Goal: Transaction & Acquisition: Purchase product/service

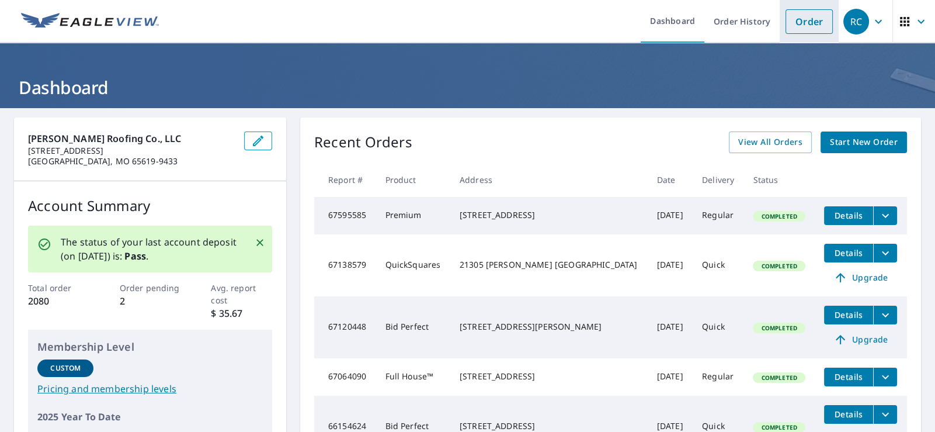
click at [792, 17] on link "Order" at bounding box center [808, 21] width 47 height 25
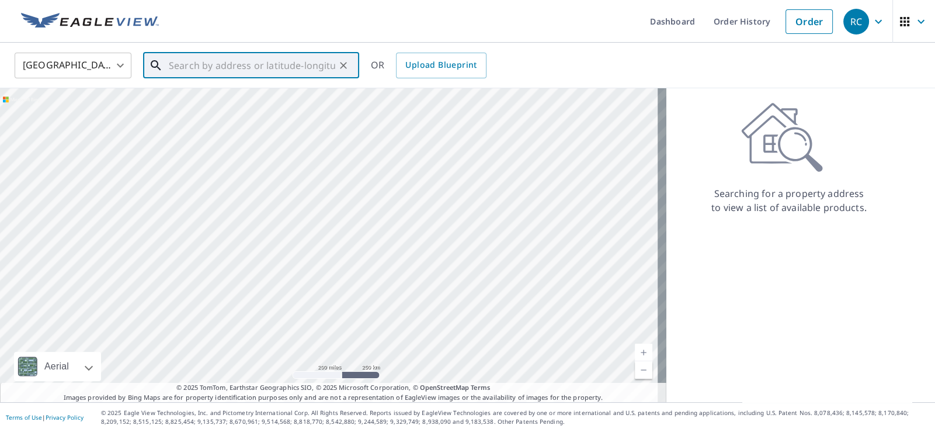
paste input "[STREET_ADDRESS][PERSON_NAME]"
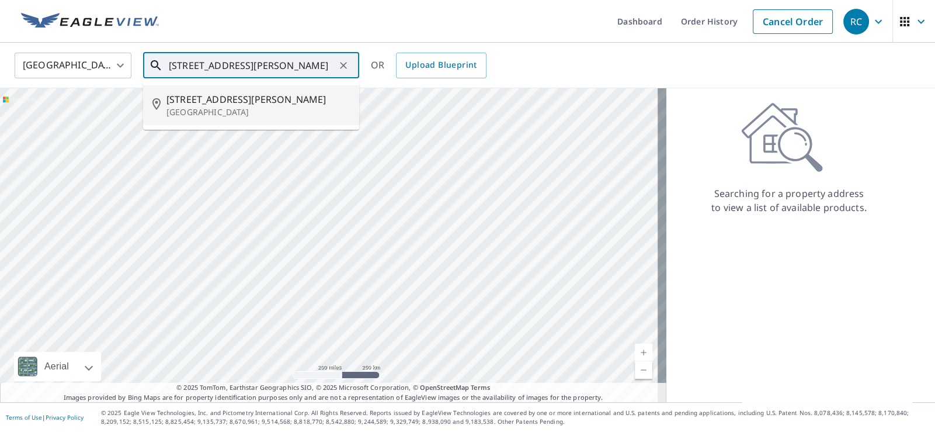
click at [290, 98] on span "[STREET_ADDRESS][PERSON_NAME]" at bounding box center [257, 99] width 183 height 14
type input "[STREET_ADDRESS][PERSON_NAME][PERSON_NAME]"
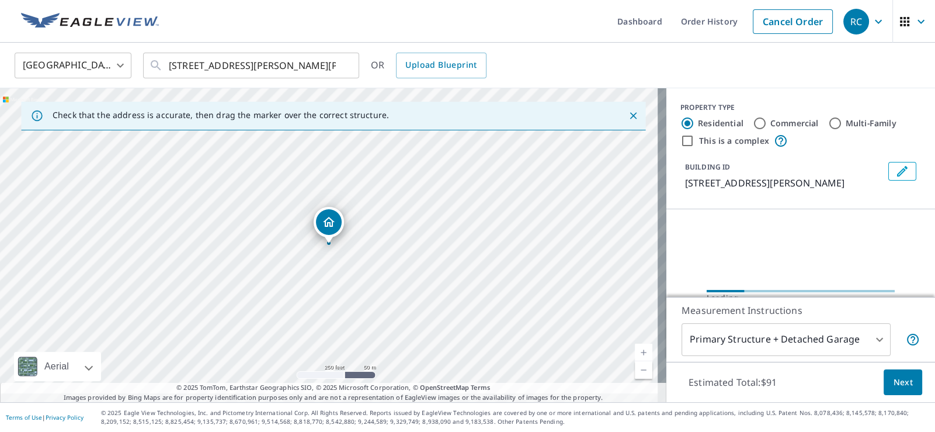
click at [725, 61] on div "[GEOGRAPHIC_DATA] [GEOGRAPHIC_DATA] ​ [STREET_ADDRESS][PERSON_NAME][PERSON_NAME…" at bounding box center [463, 64] width 915 height 27
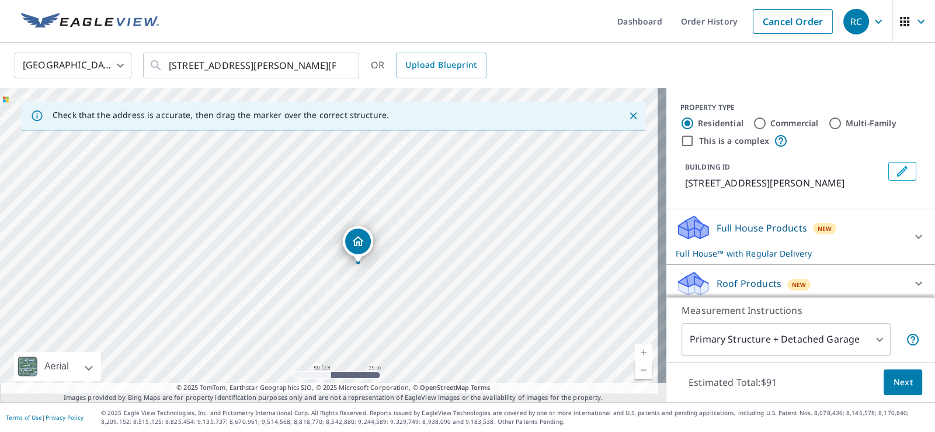
drag, startPoint x: 362, startPoint y: 291, endPoint x: 391, endPoint y: 230, distance: 67.4
click at [391, 230] on div "[STREET_ADDRESS][PERSON_NAME][PERSON_NAME]" at bounding box center [333, 245] width 666 height 314
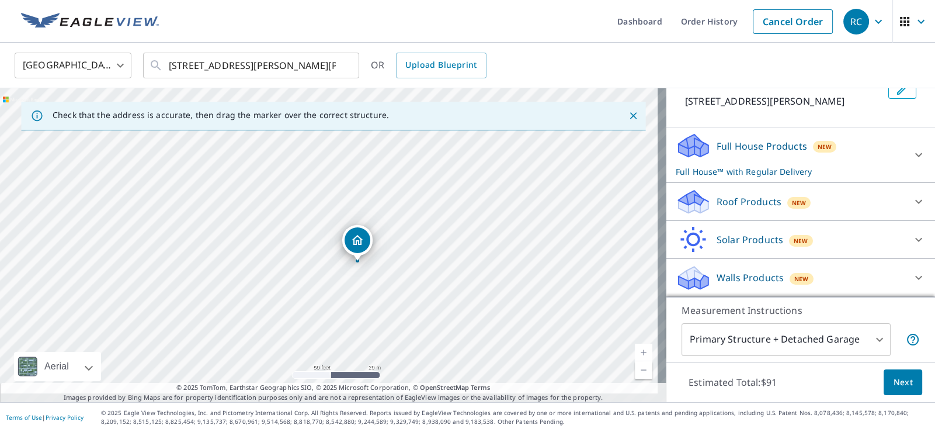
scroll to position [116, 0]
click at [915, 200] on icon at bounding box center [918, 202] width 7 height 4
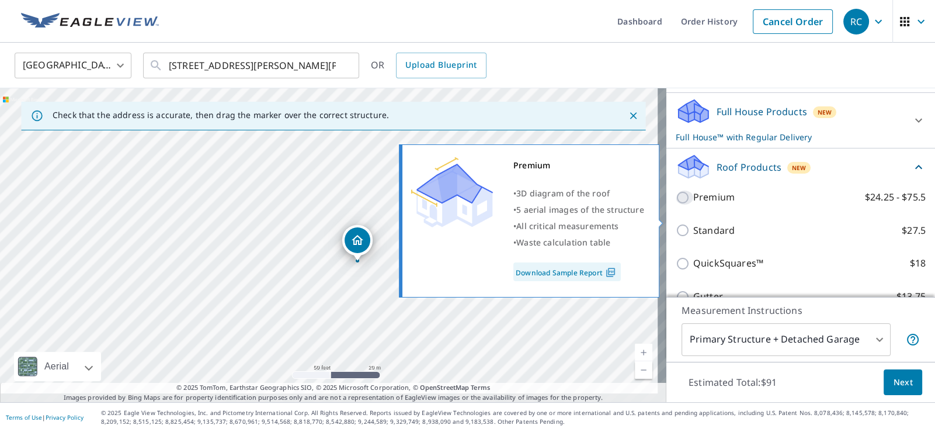
click at [677, 204] on input "Premium $24.25 - $75.5" at bounding box center [685, 197] width 18 height 14
checkbox input "true"
checkbox input "false"
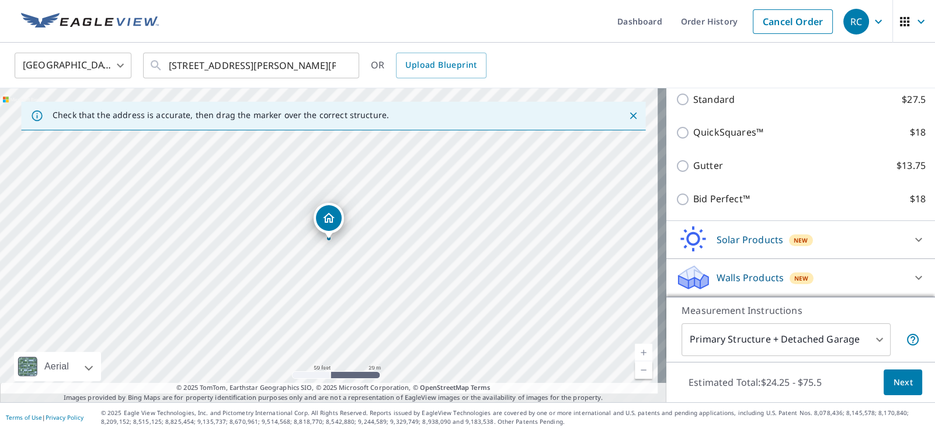
scroll to position [291, 0]
click at [893, 375] on span "Next" at bounding box center [903, 382] width 20 height 15
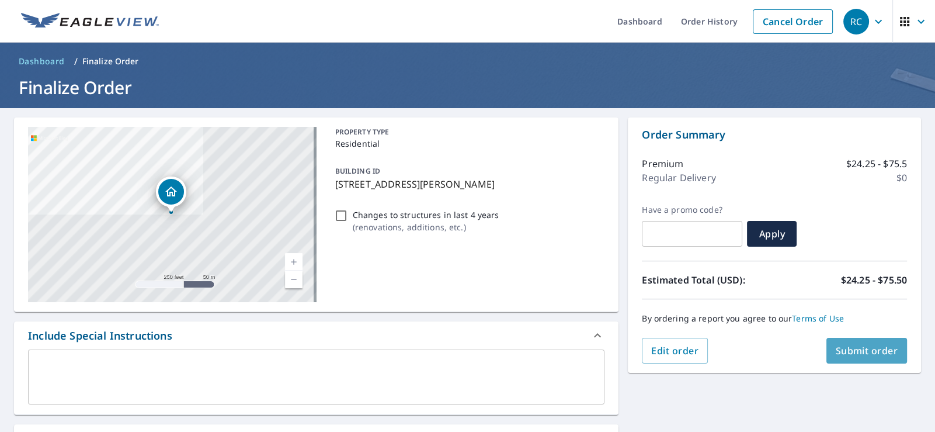
click at [848, 350] on span "Submit order" at bounding box center [867, 350] width 62 height 13
checkbox input "true"
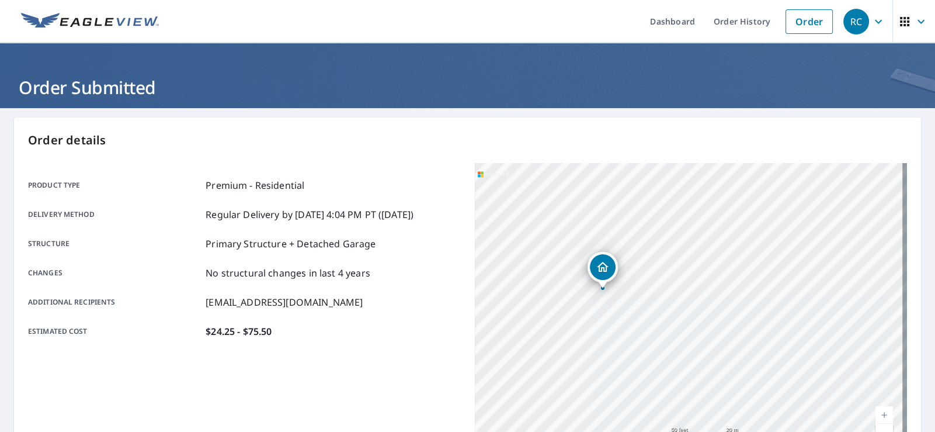
drag, startPoint x: 571, startPoint y: 231, endPoint x: 651, endPoint y: 370, distance: 160.2
click at [651, 370] on div "[STREET_ADDRESS][PERSON_NAME][PERSON_NAME]" at bounding box center [691, 309] width 433 height 292
drag, startPoint x: 646, startPoint y: 211, endPoint x: 665, endPoint y: 247, distance: 40.7
click at [665, 247] on div "[STREET_ADDRESS][PERSON_NAME][PERSON_NAME]" at bounding box center [691, 309] width 433 height 292
